Goal: Navigation & Orientation: Understand site structure

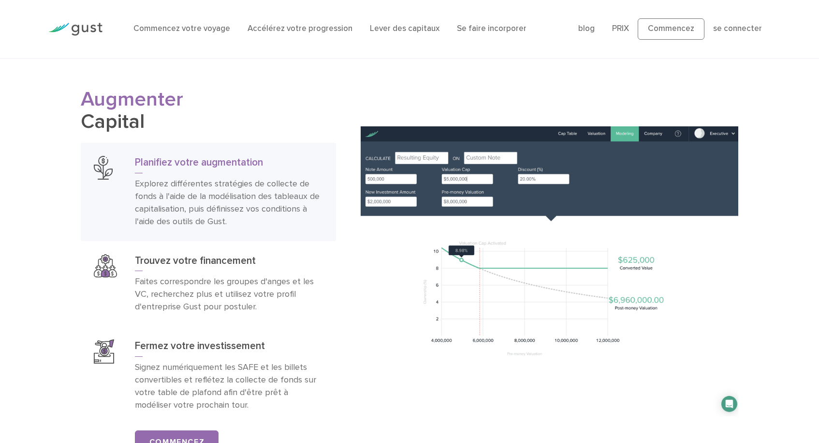
scroll to position [1490, 0]
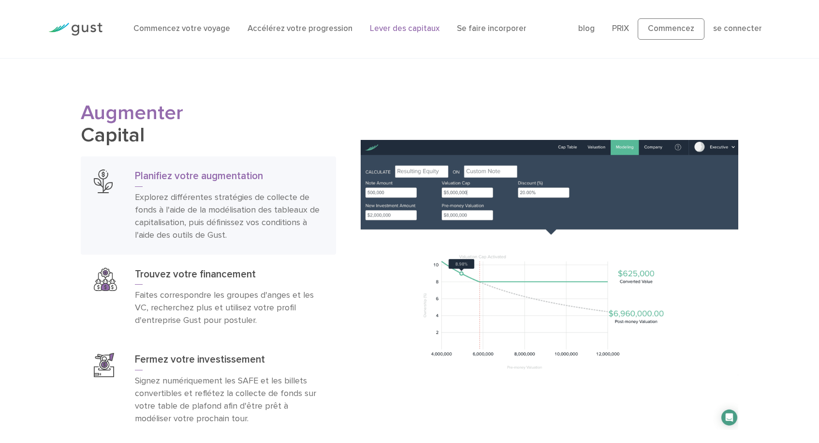
click at [377, 27] on link "Lever des capitaux" at bounding box center [405, 29] width 70 height 10
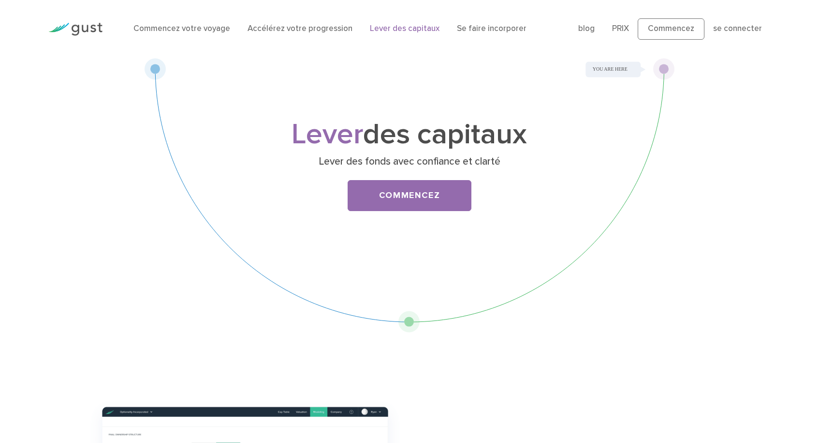
click at [298, 27] on link "Accélérez votre progression" at bounding box center [300, 29] width 105 height 10
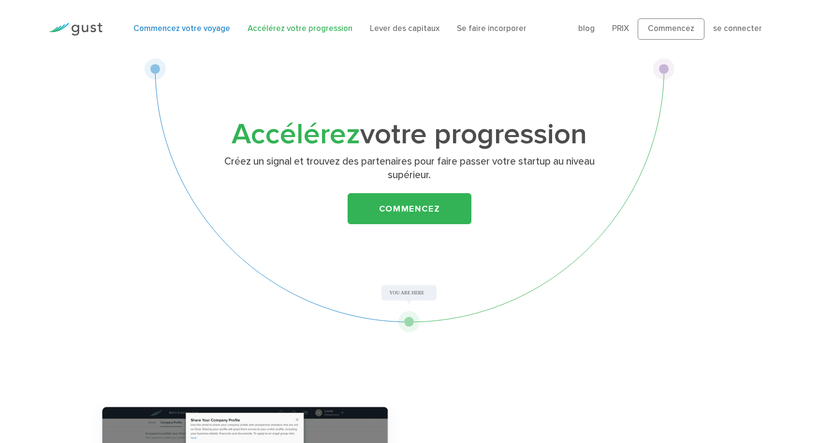
click at [184, 30] on link "Commencez votre voyage" at bounding box center [181, 29] width 97 height 10
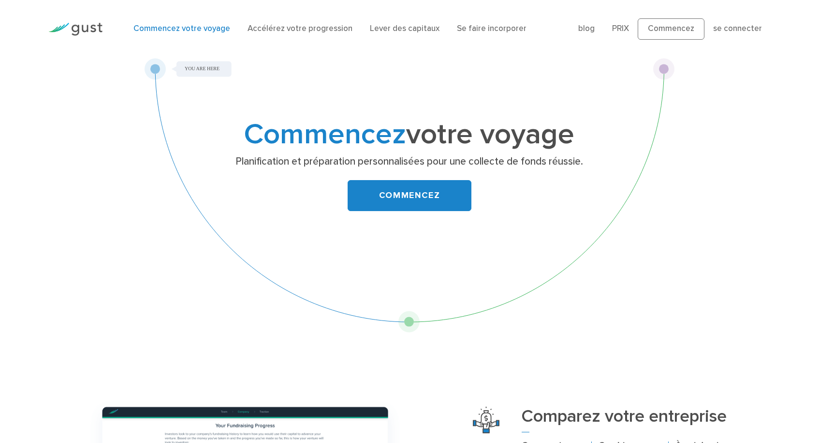
click at [85, 27] on img at bounding box center [75, 29] width 54 height 13
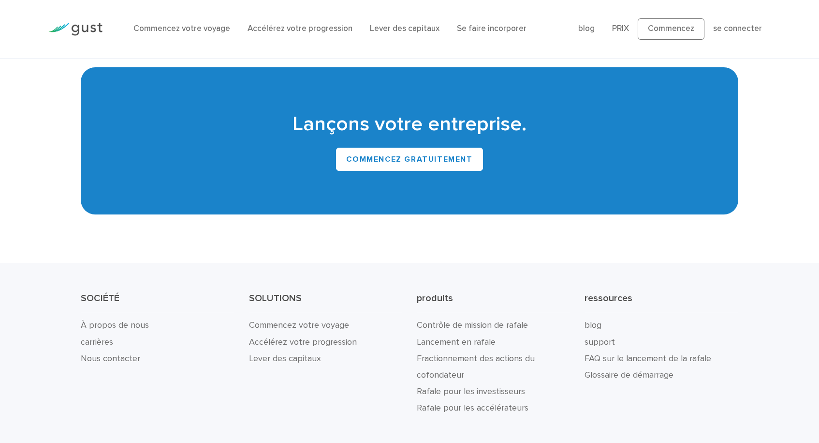
scroll to position [4451, 0]
